Goal: Task Accomplishment & Management: Manage account settings

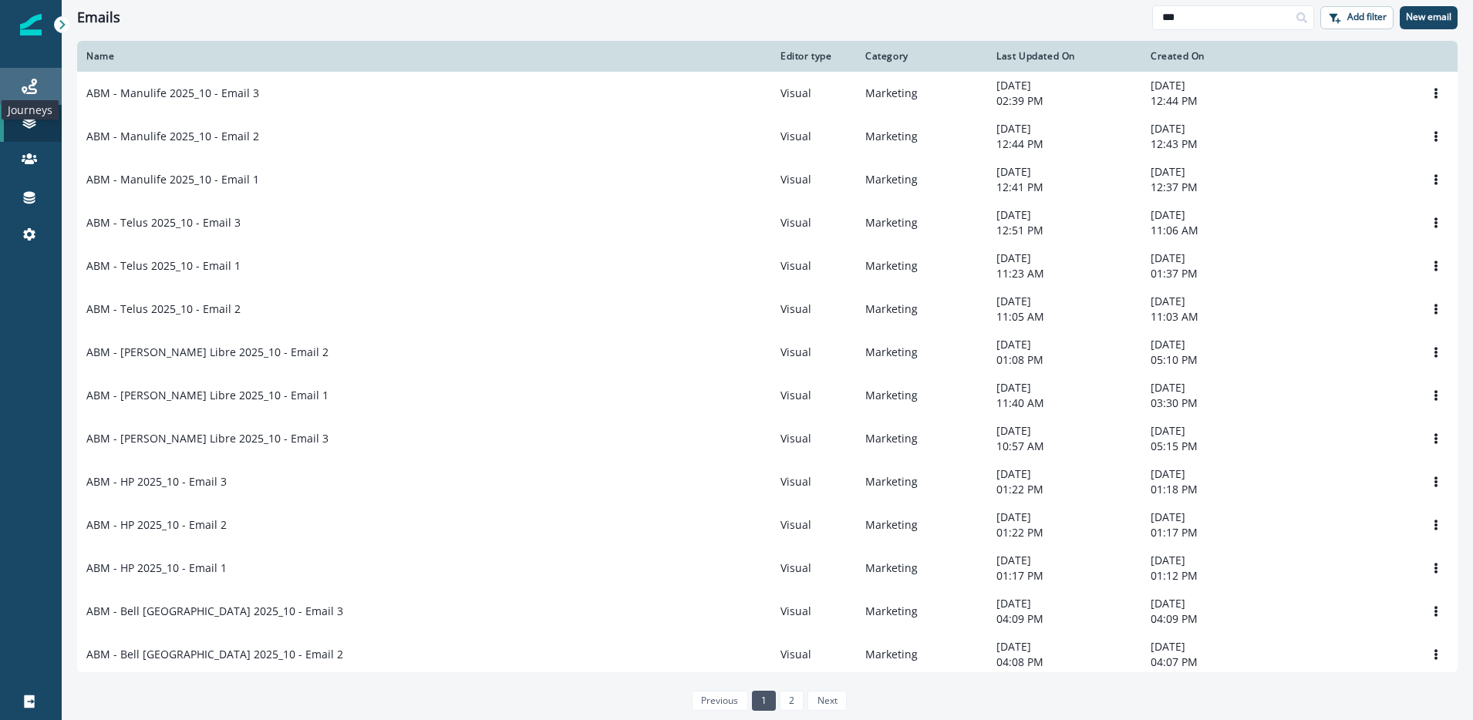
click at [32, 90] on icon at bounding box center [29, 86] width 15 height 15
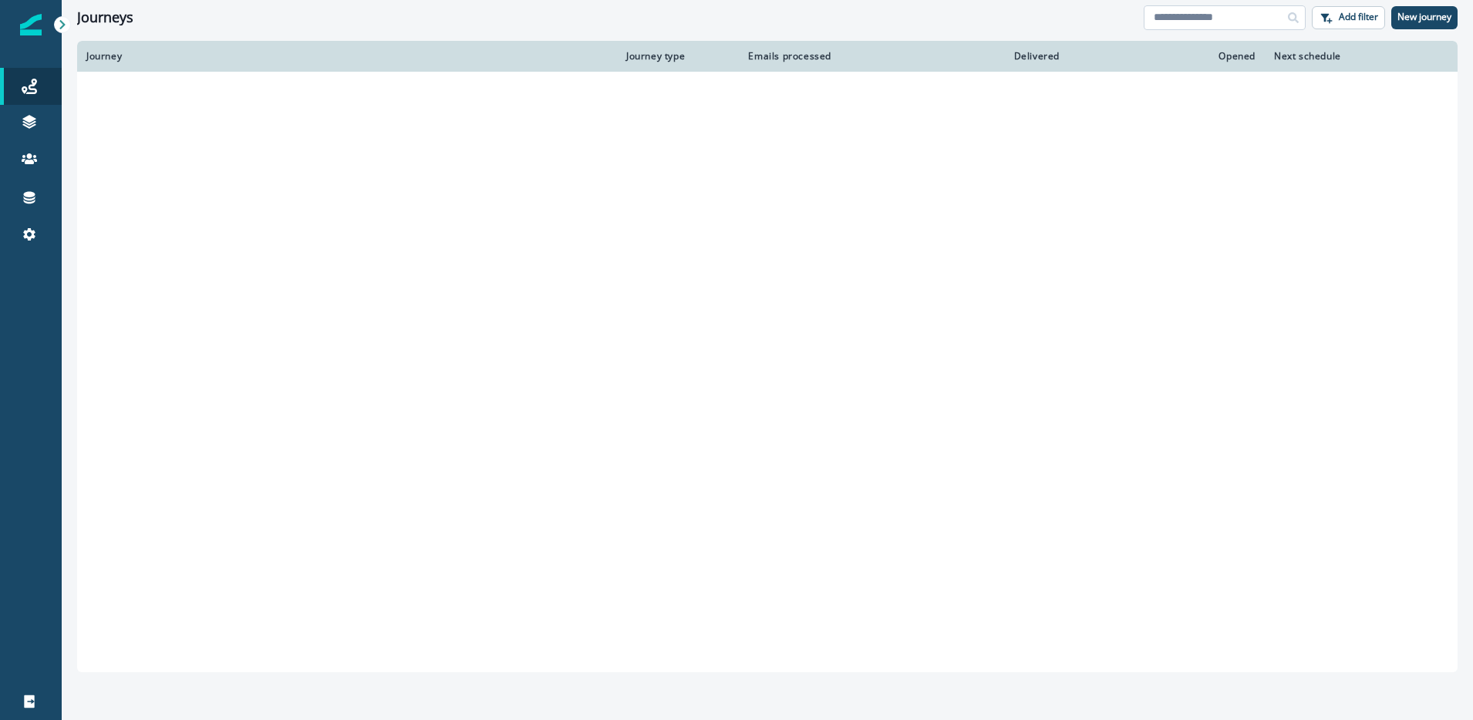
click at [1194, 25] on input at bounding box center [1225, 17] width 162 height 25
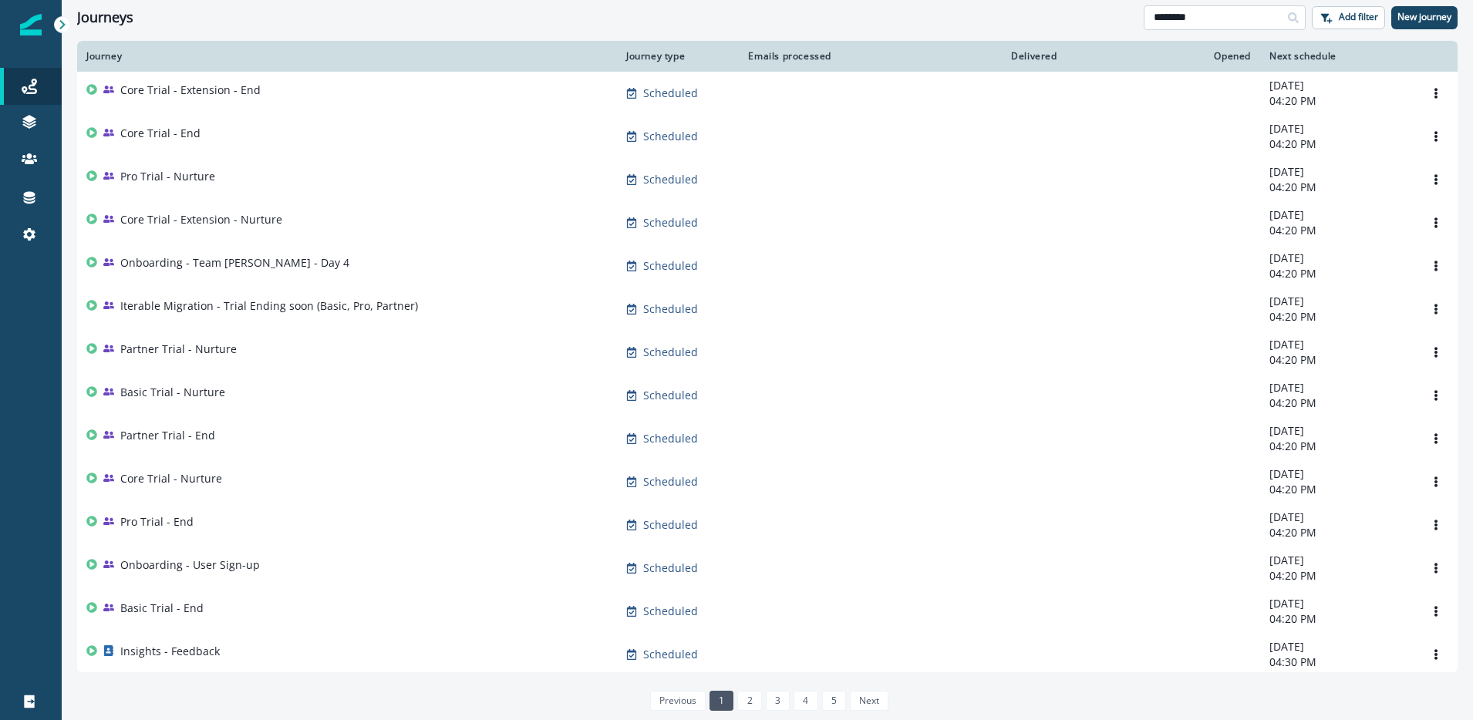
type input "********"
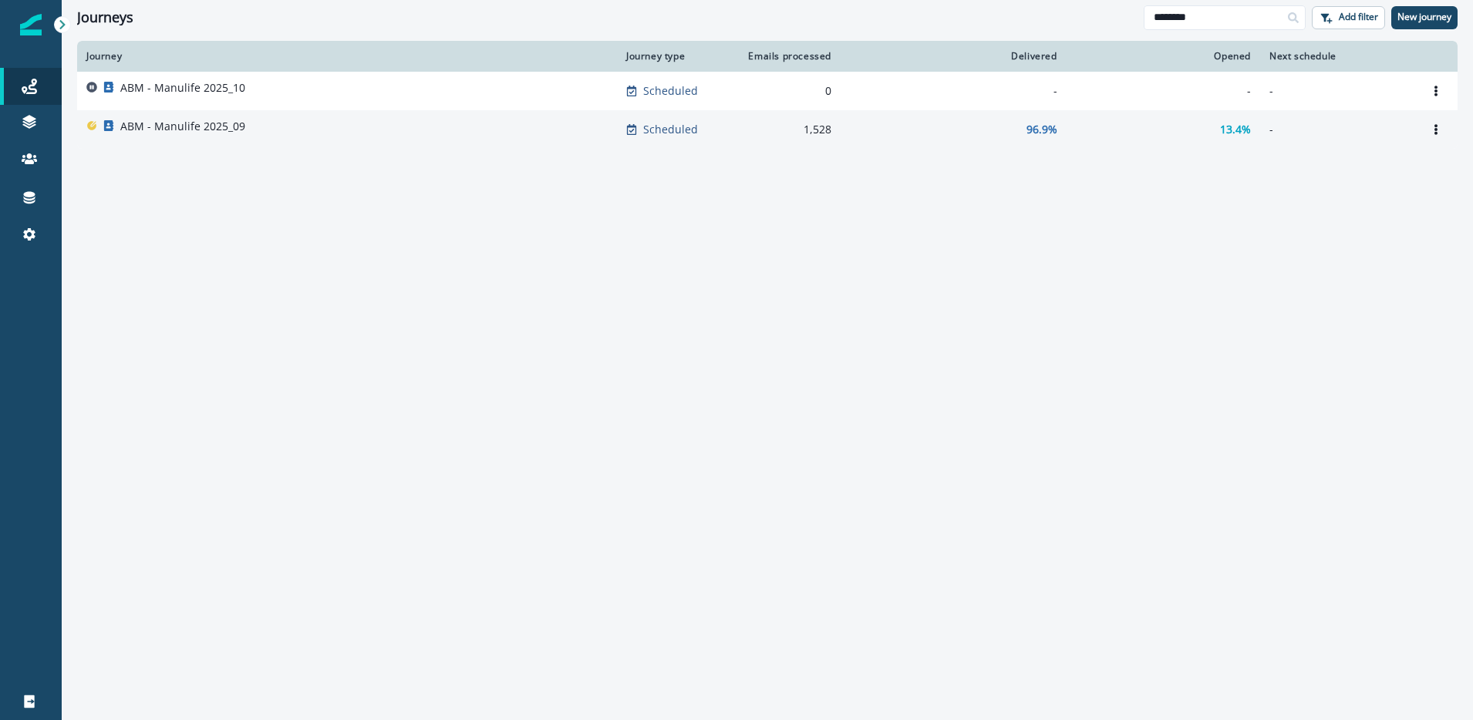
click at [197, 131] on p "ABM - Manulife 2025_09" at bounding box center [182, 126] width 125 height 15
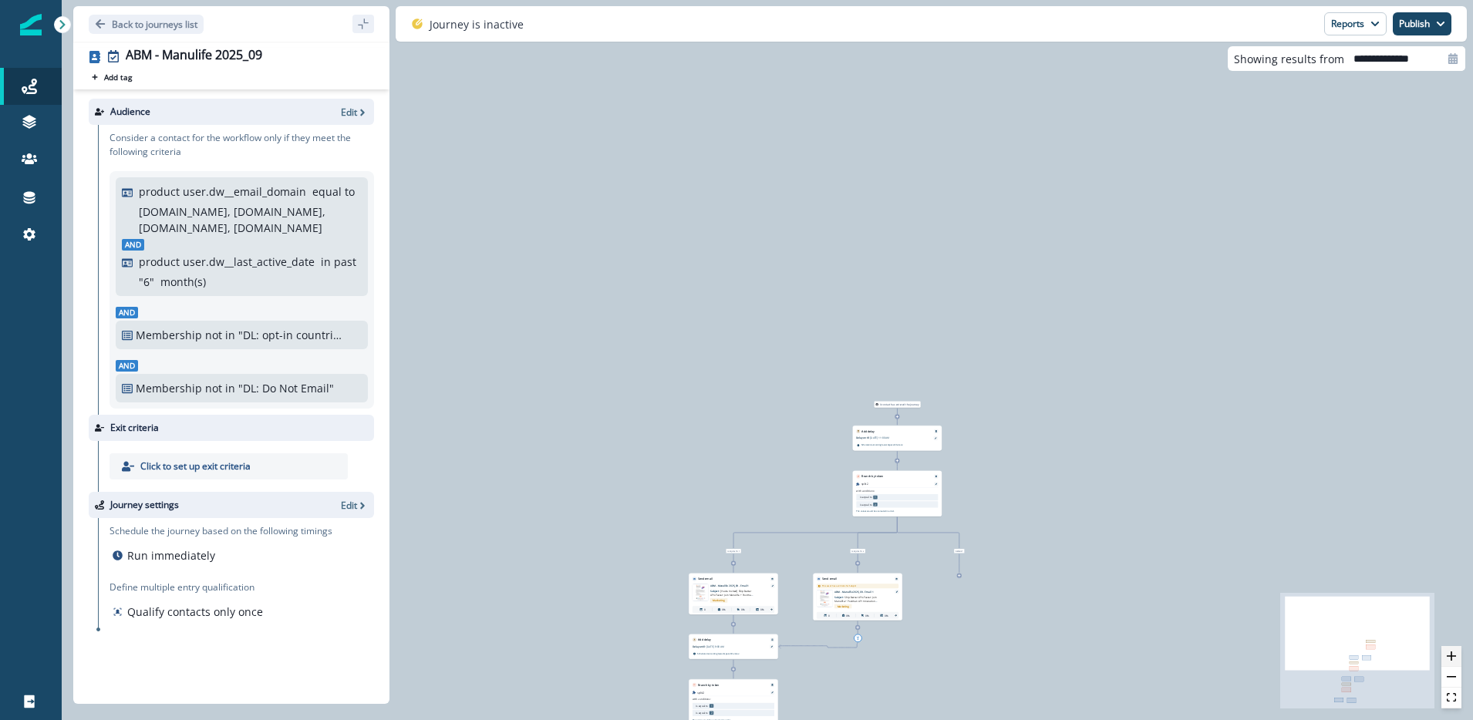
click at [1451, 656] on icon "zoom in" at bounding box center [1451, 656] width 9 height 9
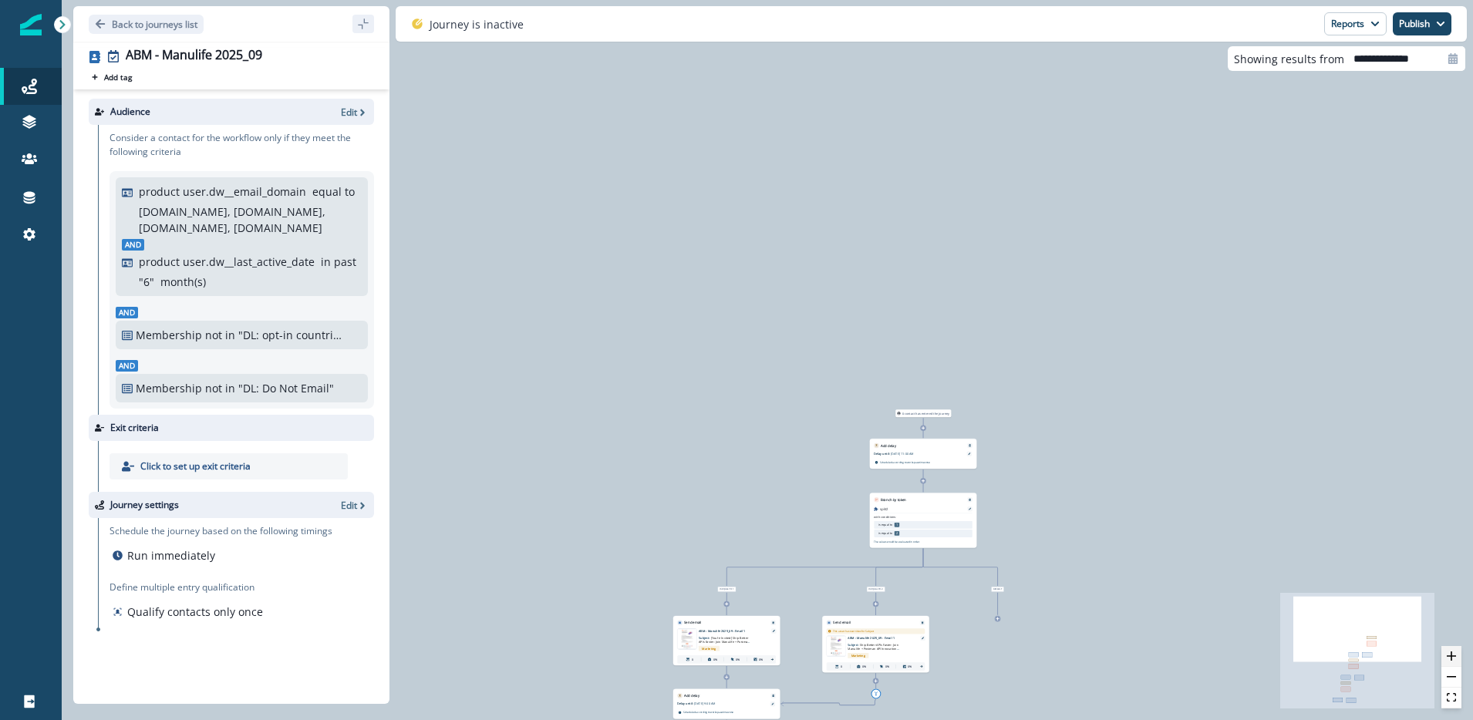
click at [1451, 656] on icon "zoom in" at bounding box center [1451, 656] width 9 height 9
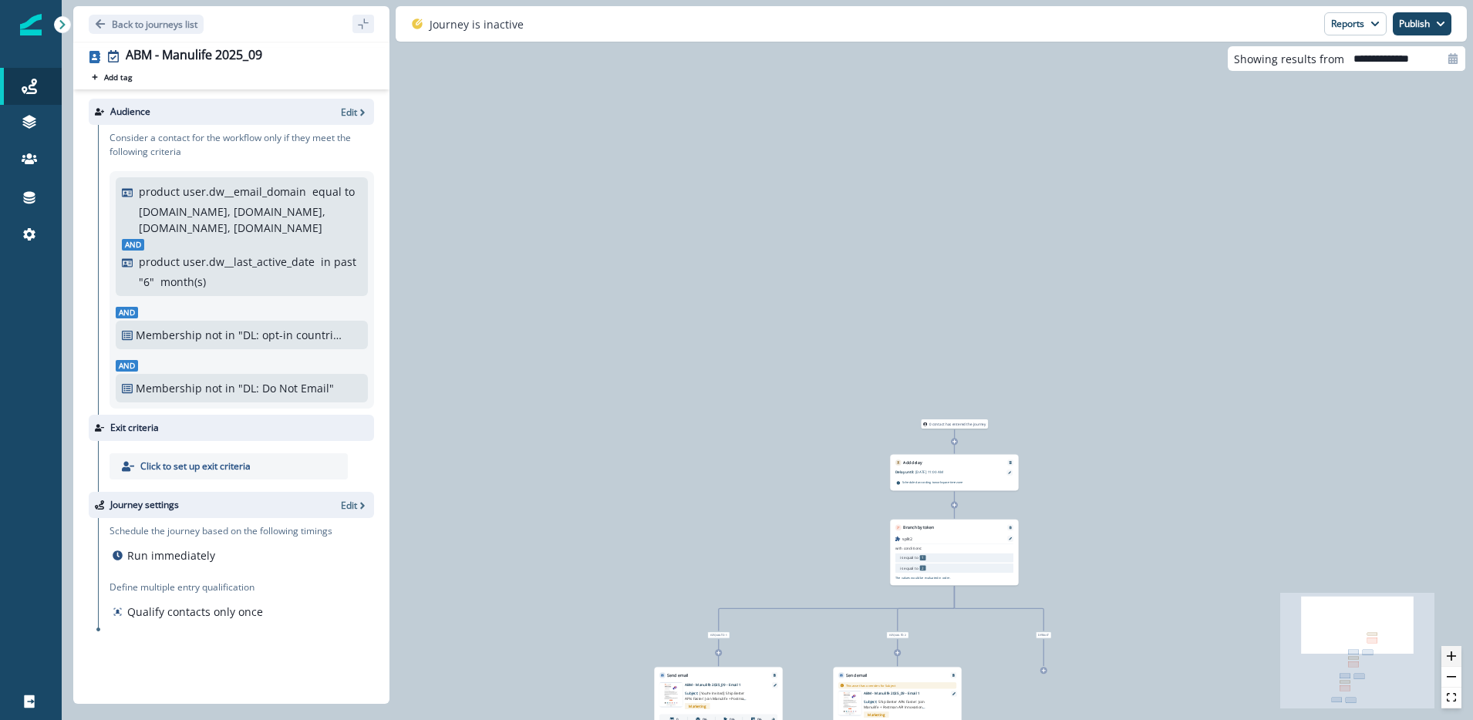
click at [1451, 656] on icon "zoom in" at bounding box center [1451, 656] width 9 height 9
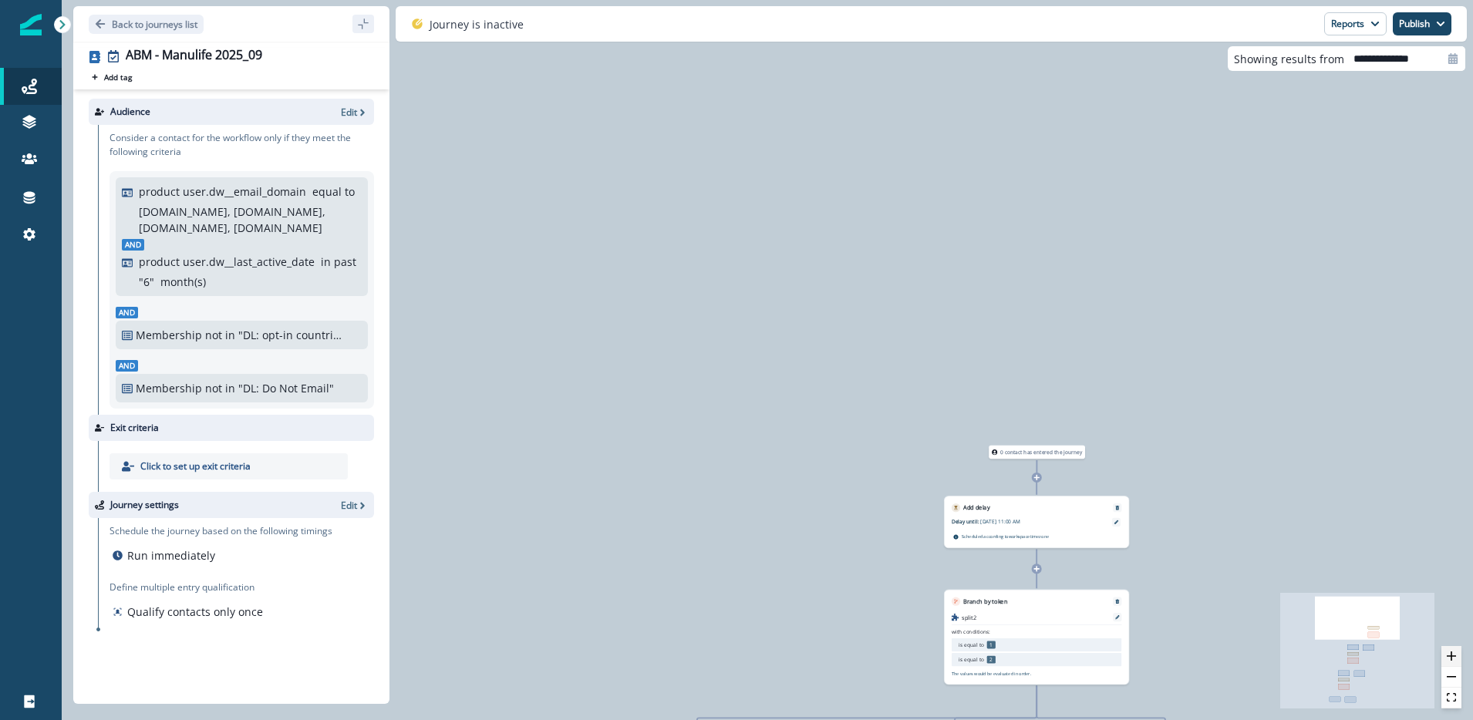
click at [1451, 656] on icon "zoom in" at bounding box center [1451, 656] width 9 height 9
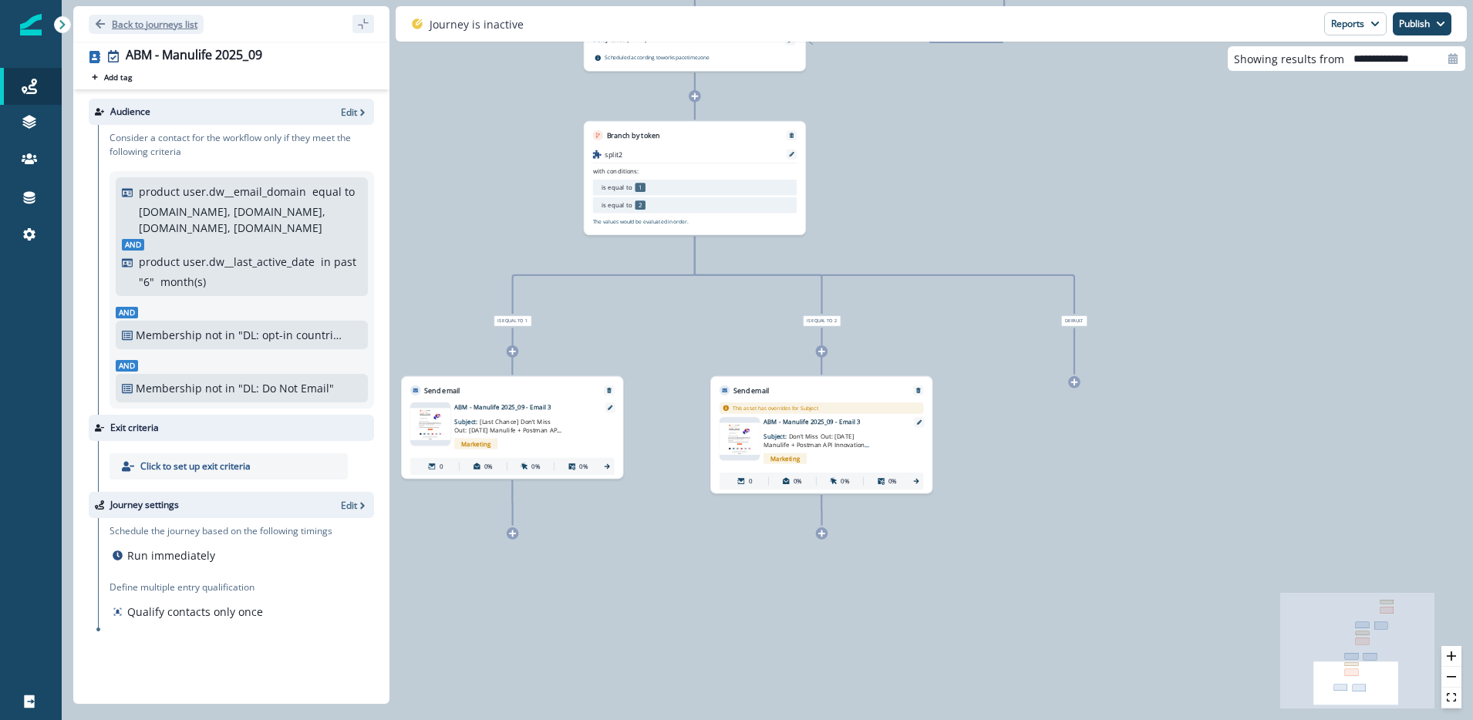
click at [122, 25] on p "Back to journeys list" at bounding box center [155, 24] width 86 height 13
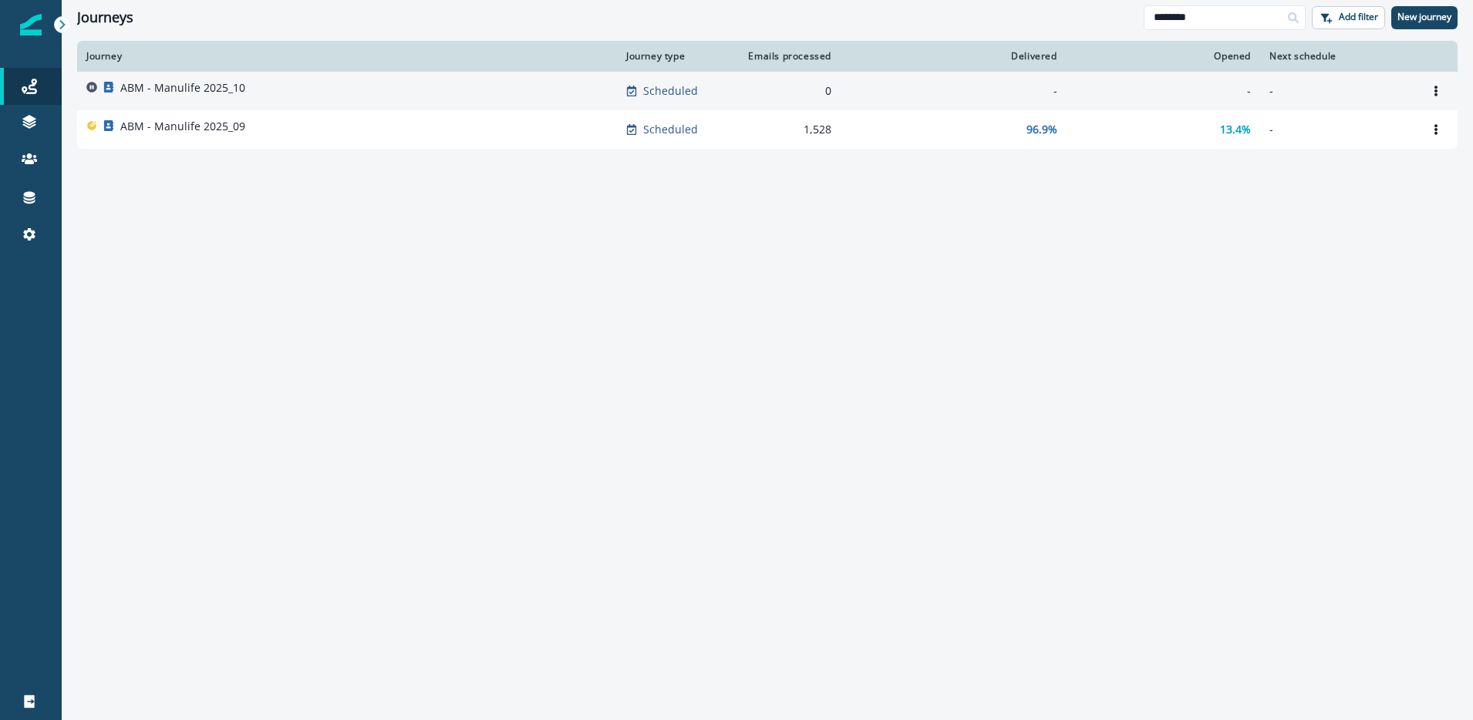
click at [191, 80] on p "ABM - Manulife 2025_10" at bounding box center [182, 87] width 125 height 15
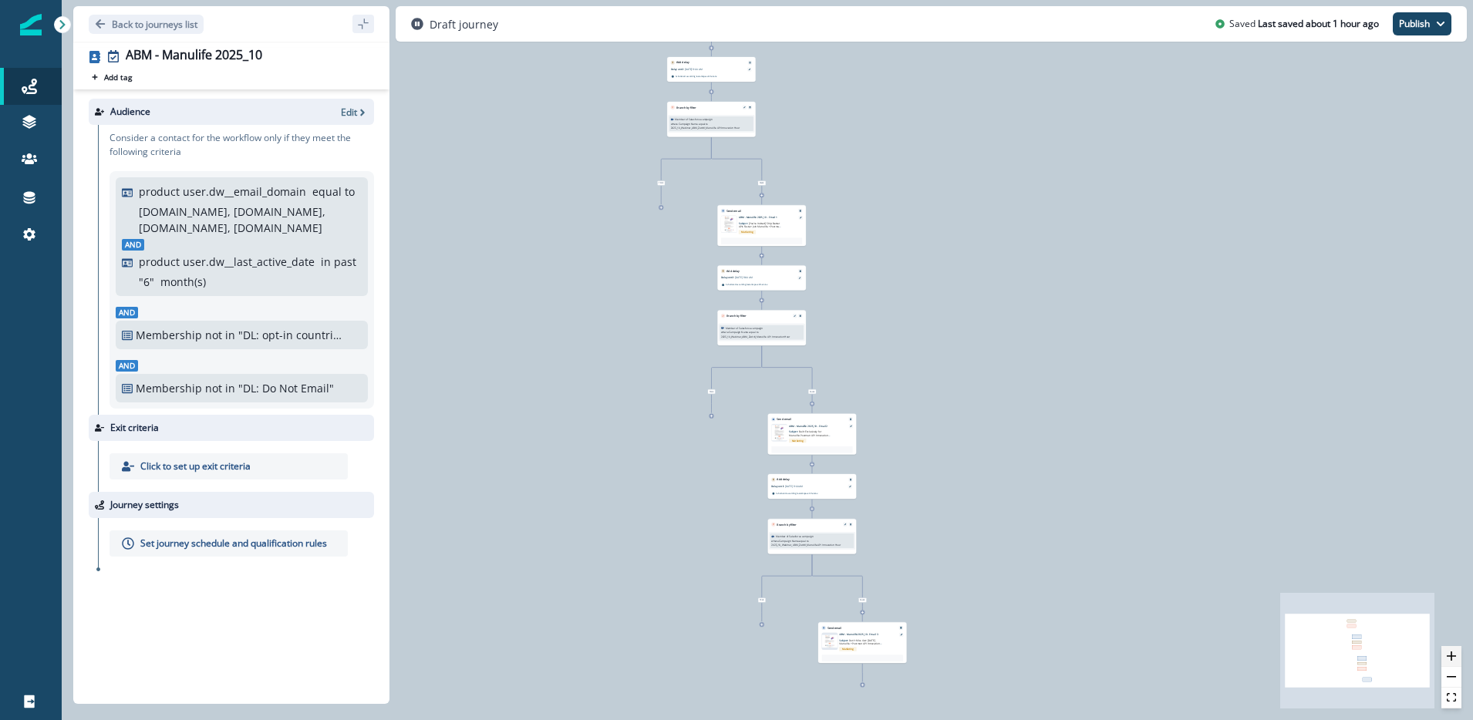
click at [1450, 655] on icon "zoom in" at bounding box center [1451, 656] width 9 height 9
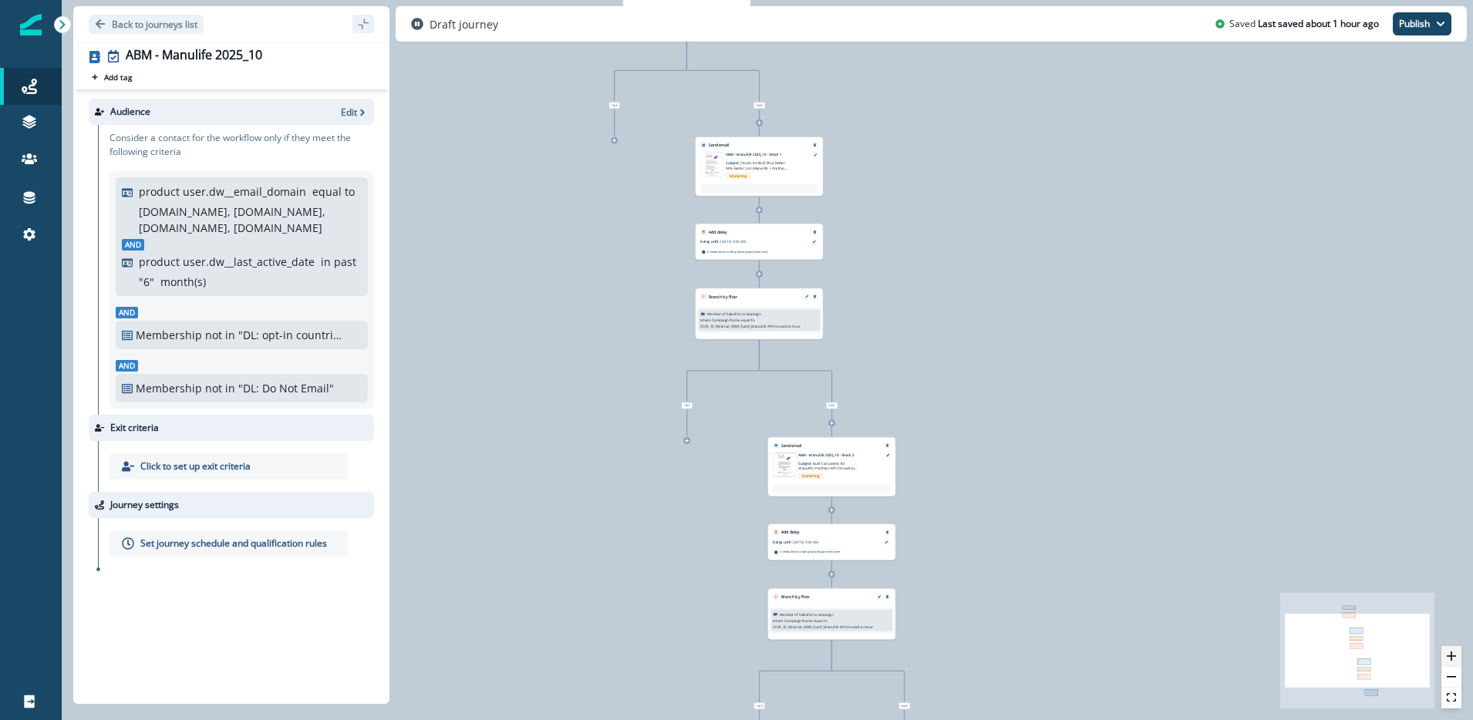
click at [1450, 655] on icon "zoom in" at bounding box center [1451, 656] width 9 height 9
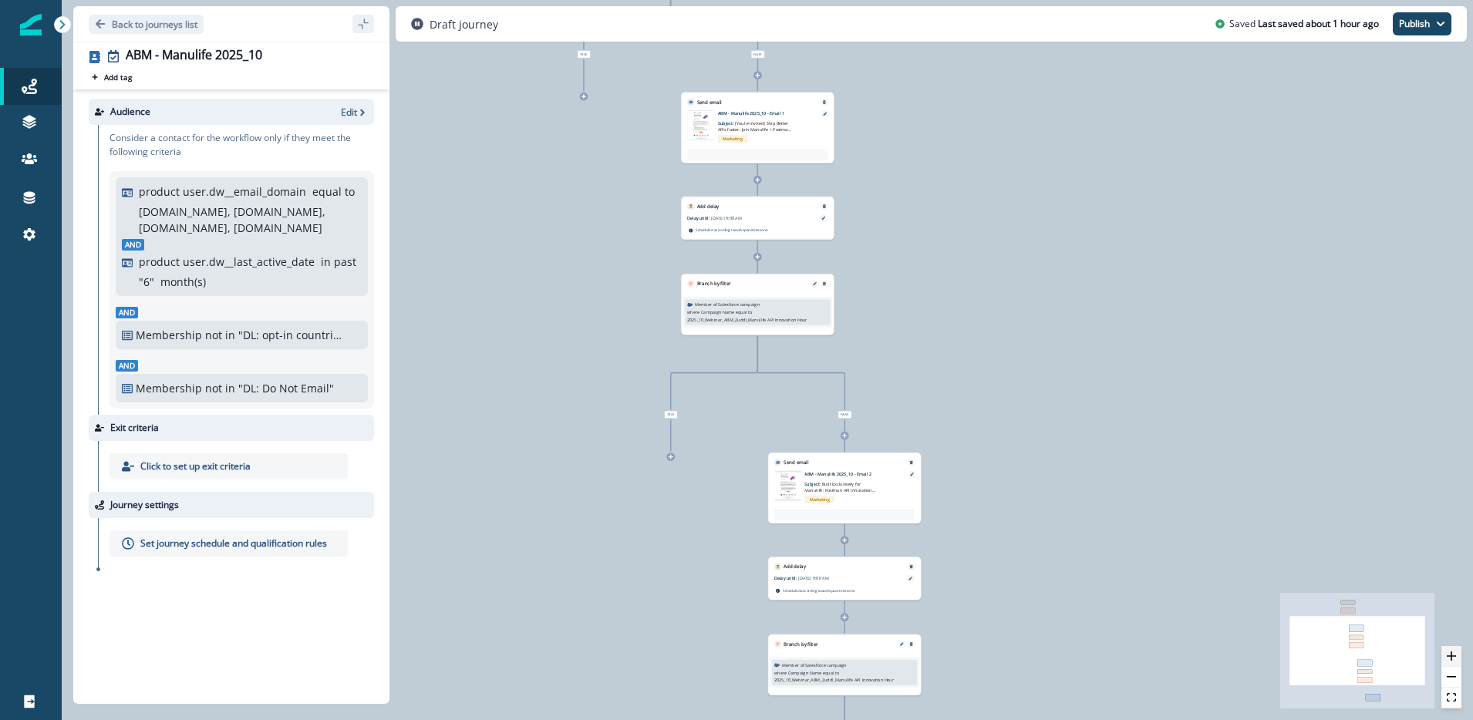
click at [1450, 655] on icon "zoom in" at bounding box center [1451, 656] width 9 height 9
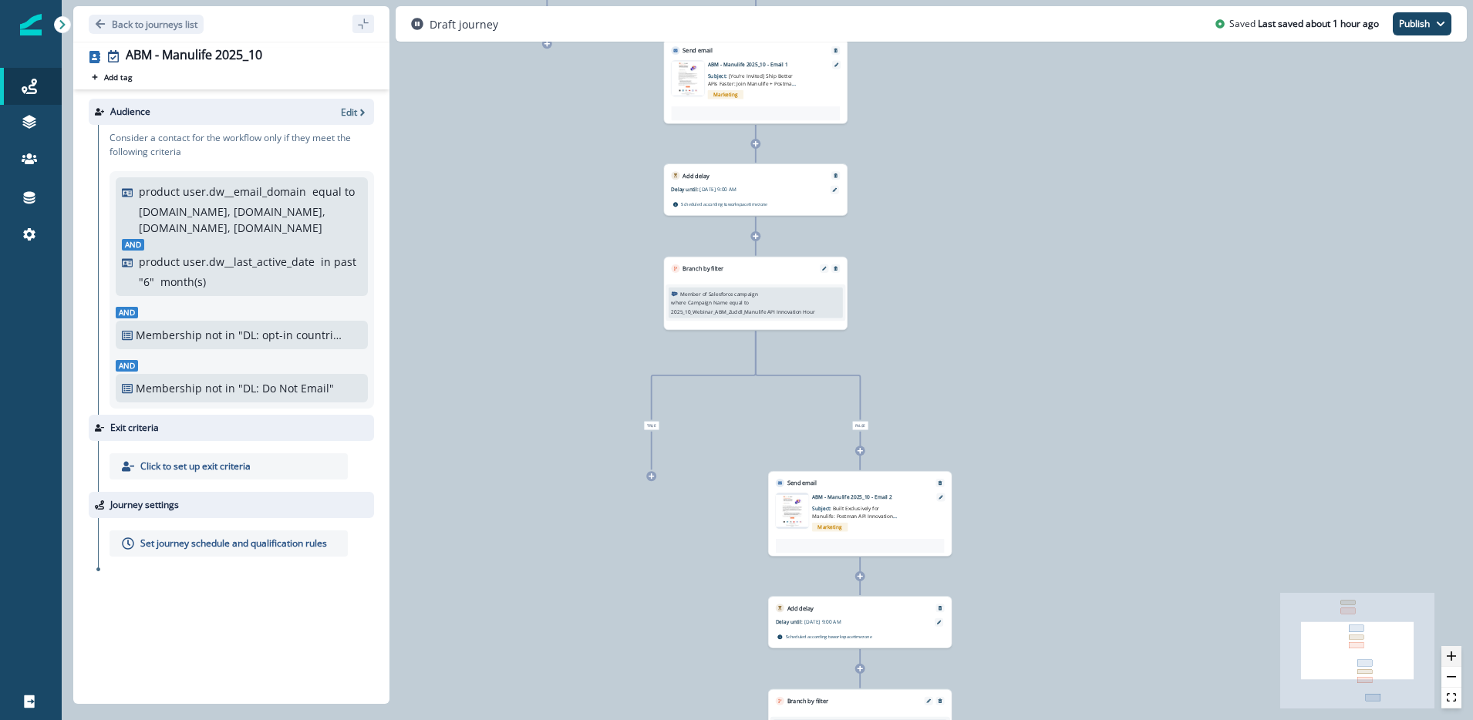
click at [1450, 655] on icon "zoom in" at bounding box center [1451, 656] width 9 height 9
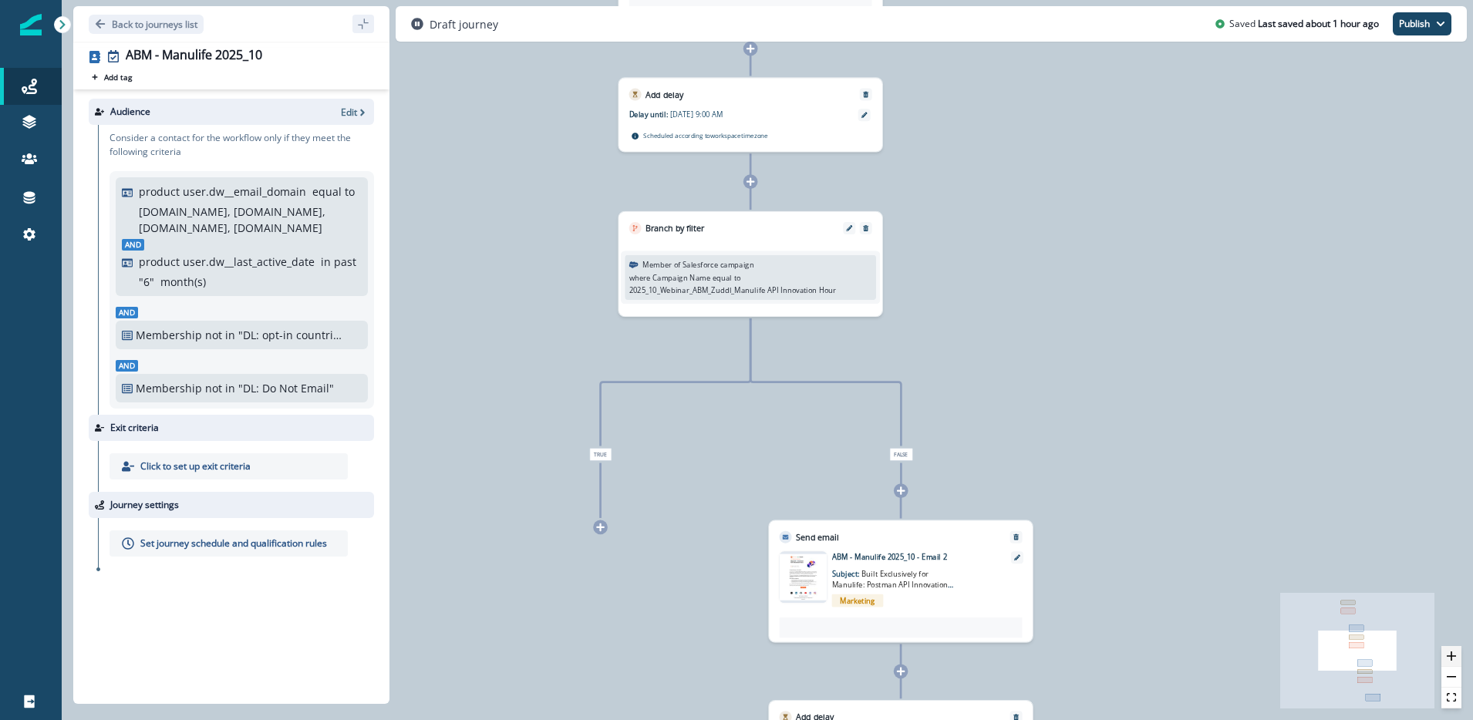
click at [1450, 655] on icon "zoom in" at bounding box center [1451, 656] width 9 height 9
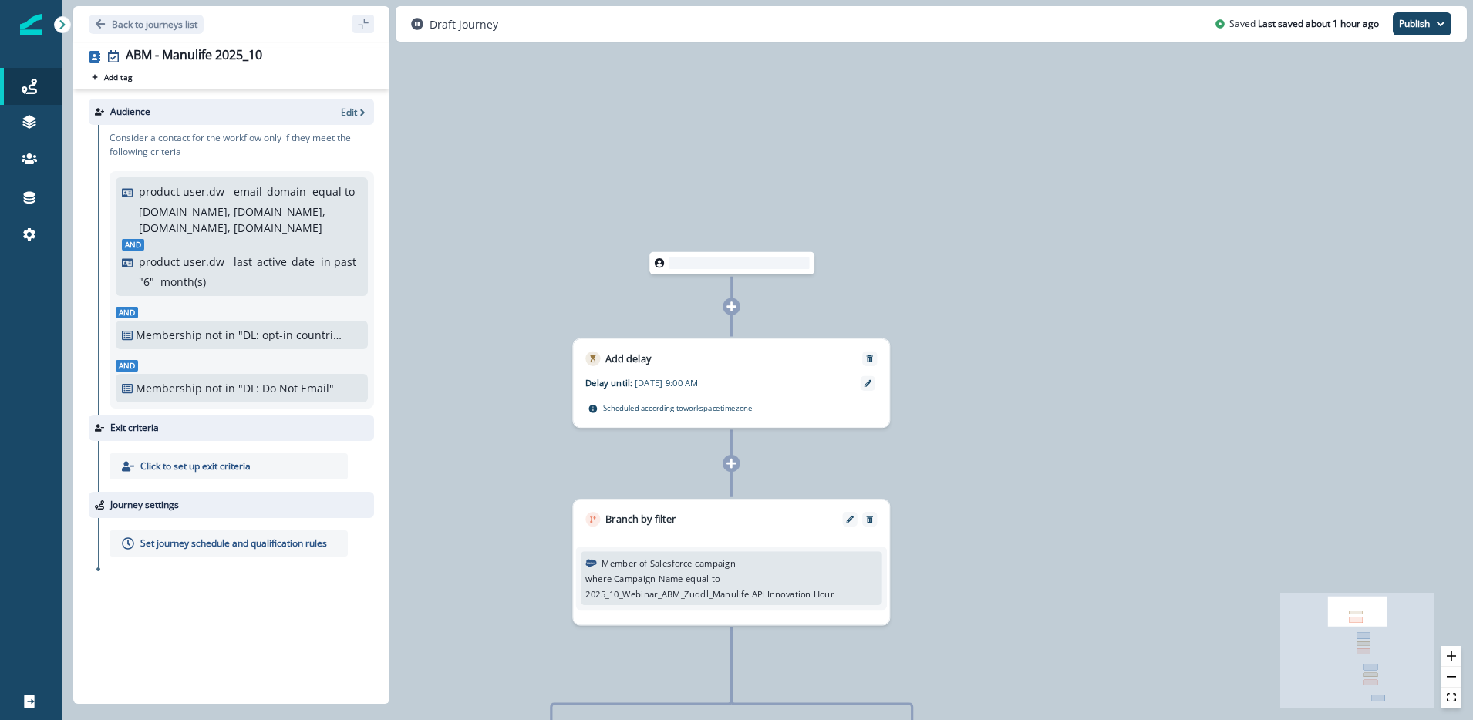
click at [273, 540] on p "Set journey schedule and qualification rules" at bounding box center [233, 544] width 187 height 14
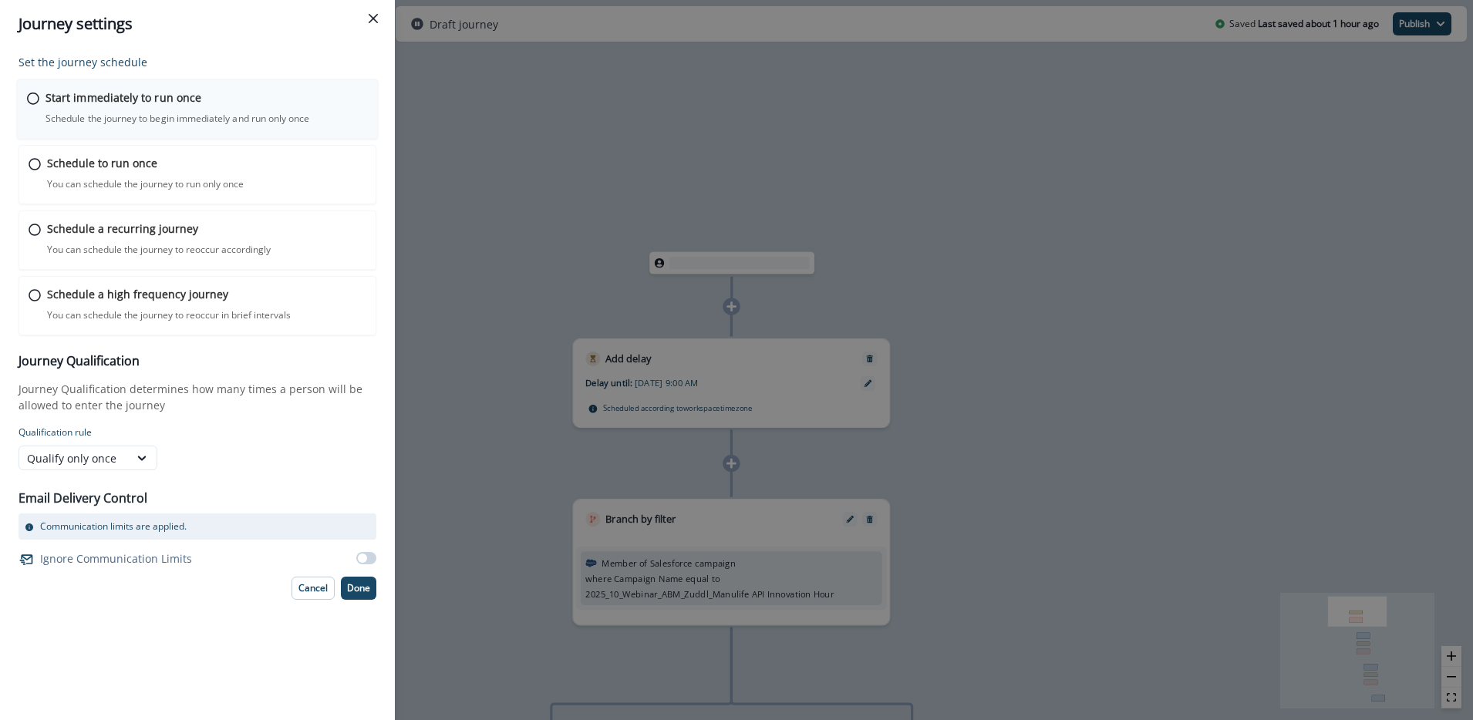
click at [121, 107] on div "Start immediately to run once Schedule the journey to begin immediately and run…" at bounding box center [206, 107] width 322 height 36
click at [359, 584] on p "Done" at bounding box center [358, 586] width 23 height 11
